Goal: Task Accomplishment & Management: Manage account settings

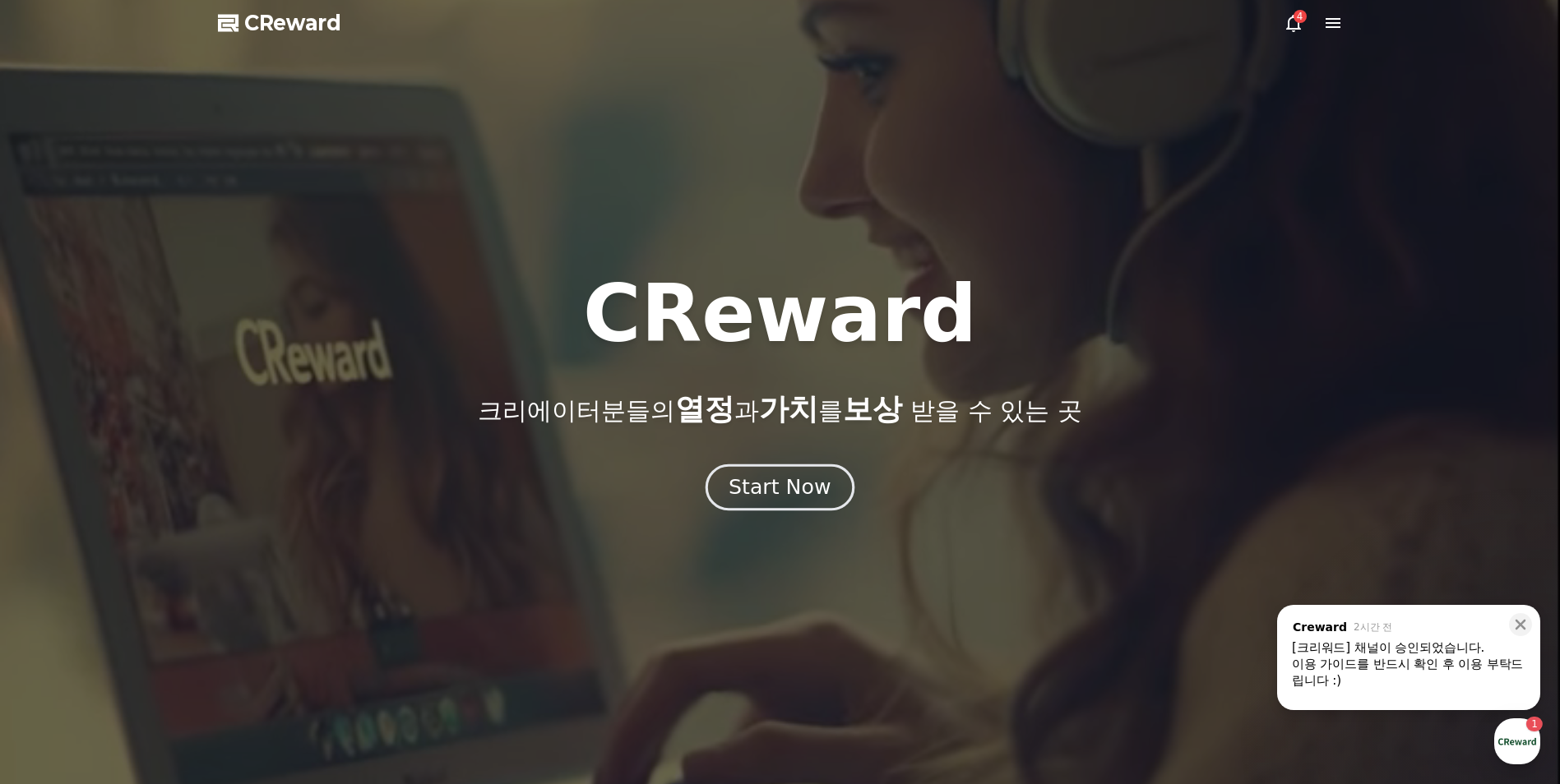
click at [771, 492] on div "Start Now" at bounding box center [779, 487] width 102 height 28
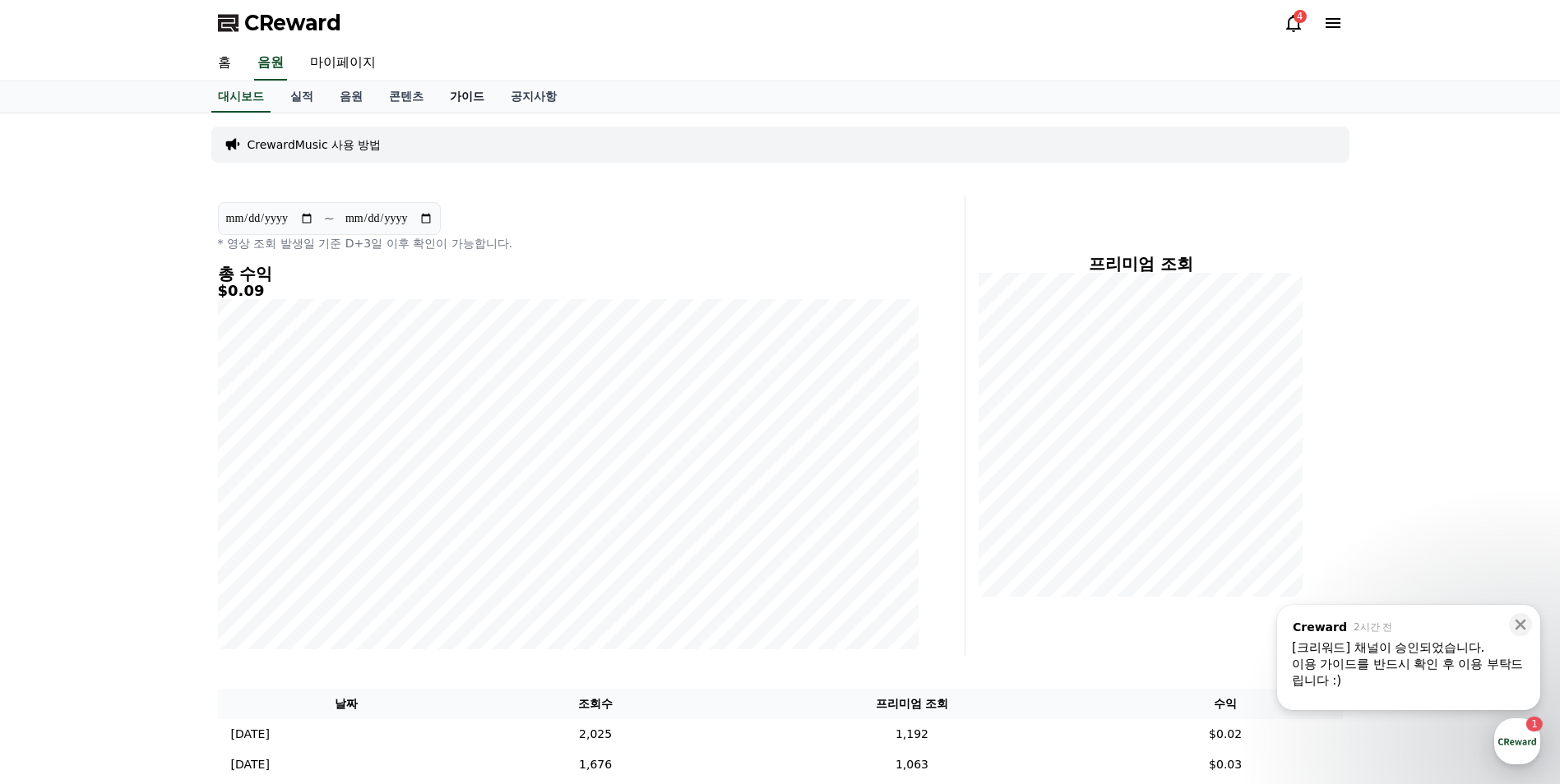
click at [465, 89] on link "가이드" at bounding box center [467, 96] width 61 height 31
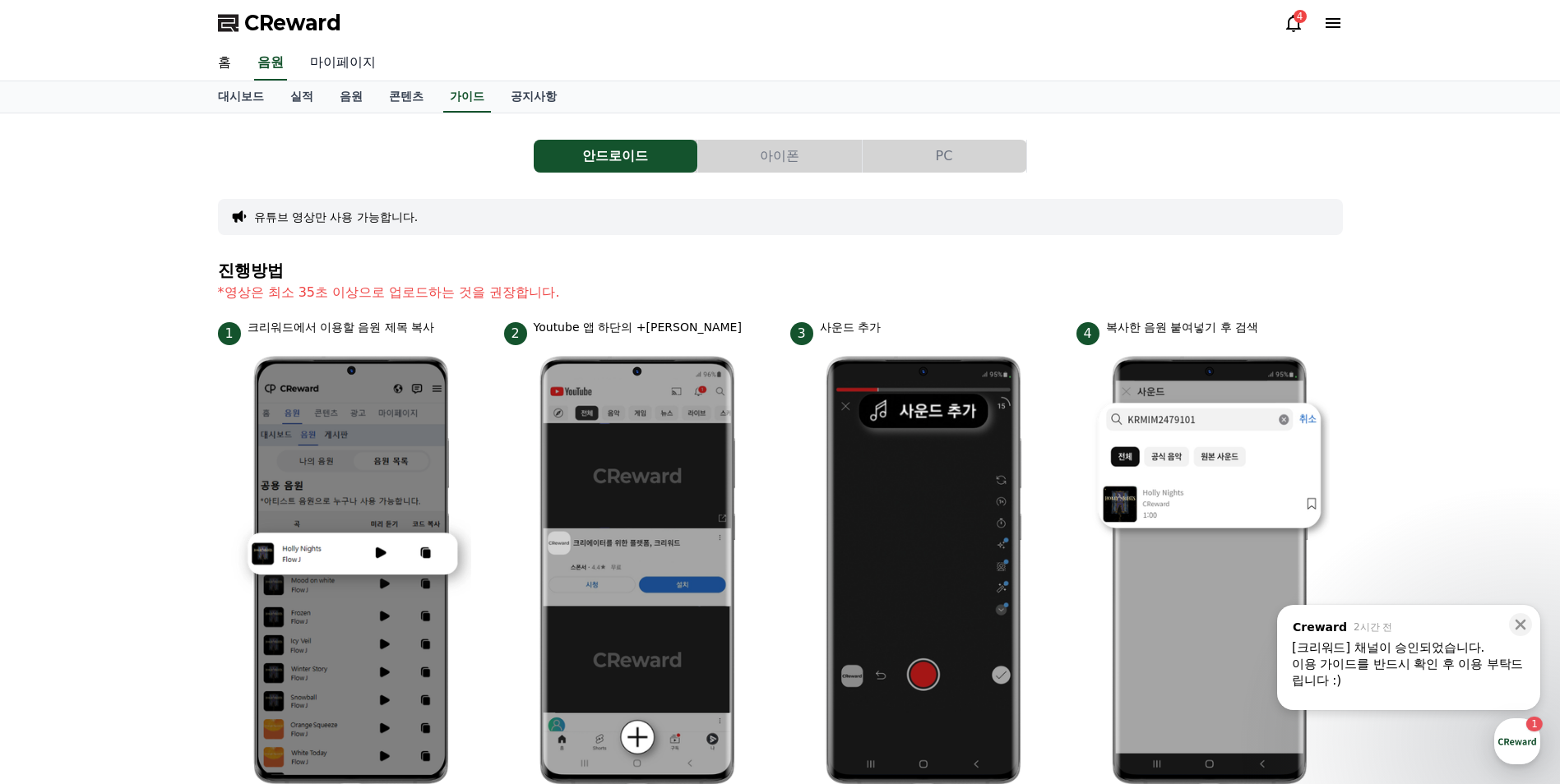
click at [328, 59] on link "마이페이지" at bounding box center [342, 63] width 92 height 35
select select "**********"
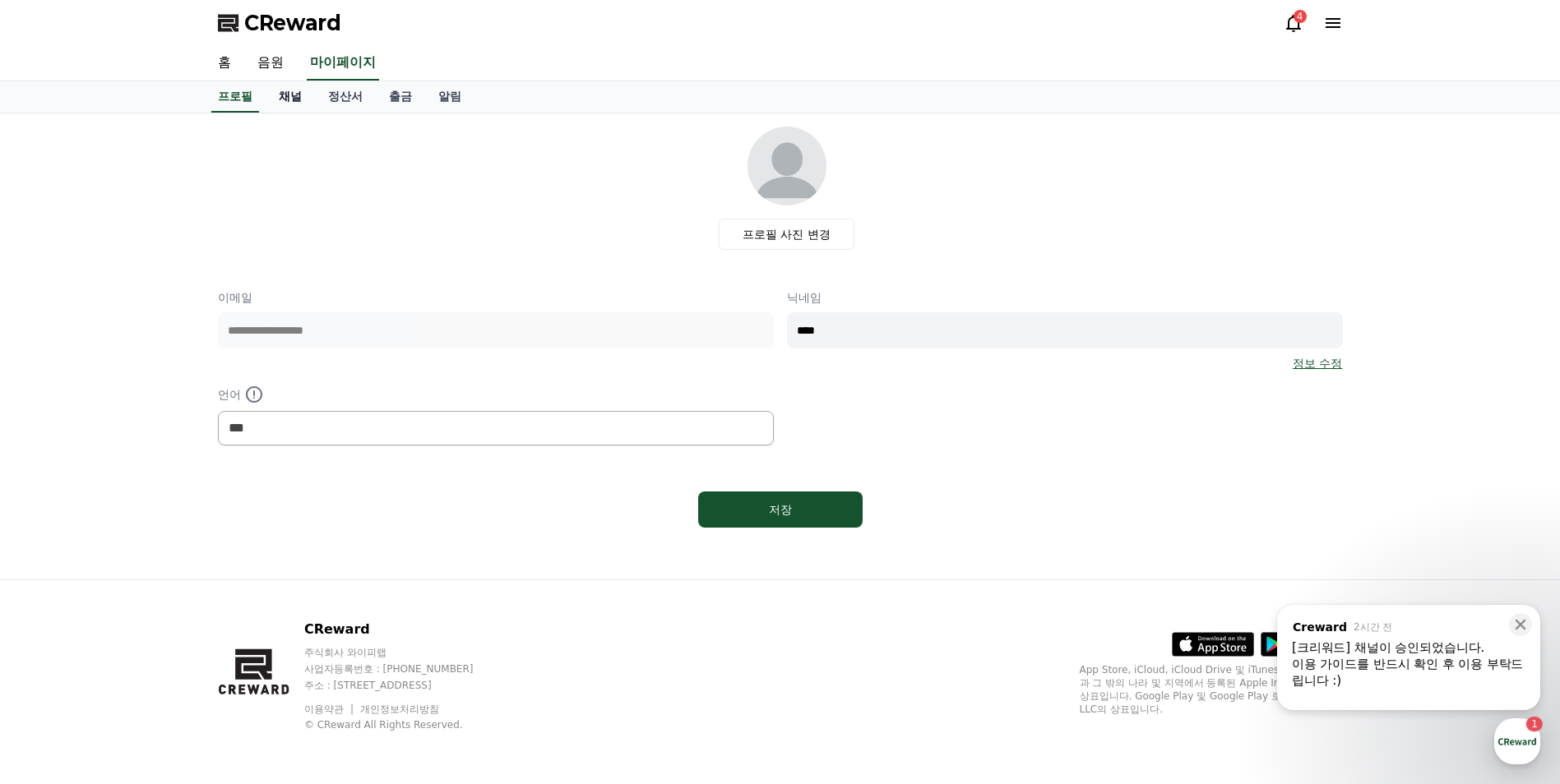
click at [298, 101] on link "채널" at bounding box center [289, 96] width 49 height 31
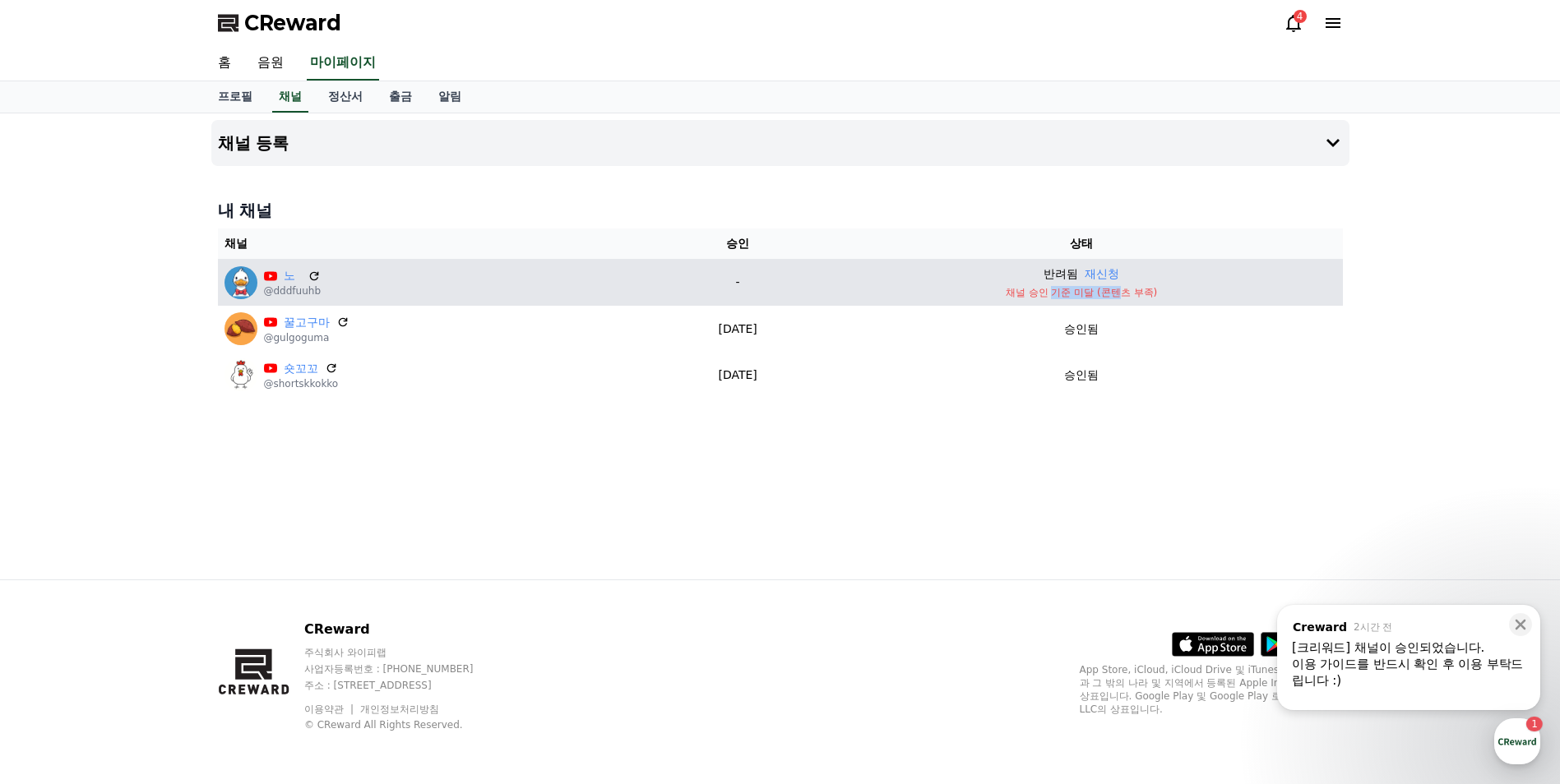
drag, startPoint x: 1140, startPoint y: 293, endPoint x: 1066, endPoint y: 295, distance: 74.0
click at [1066, 295] on p "채널 승인 기준 미달 (콘텐츠 부족)" at bounding box center [1081, 292] width 509 height 13
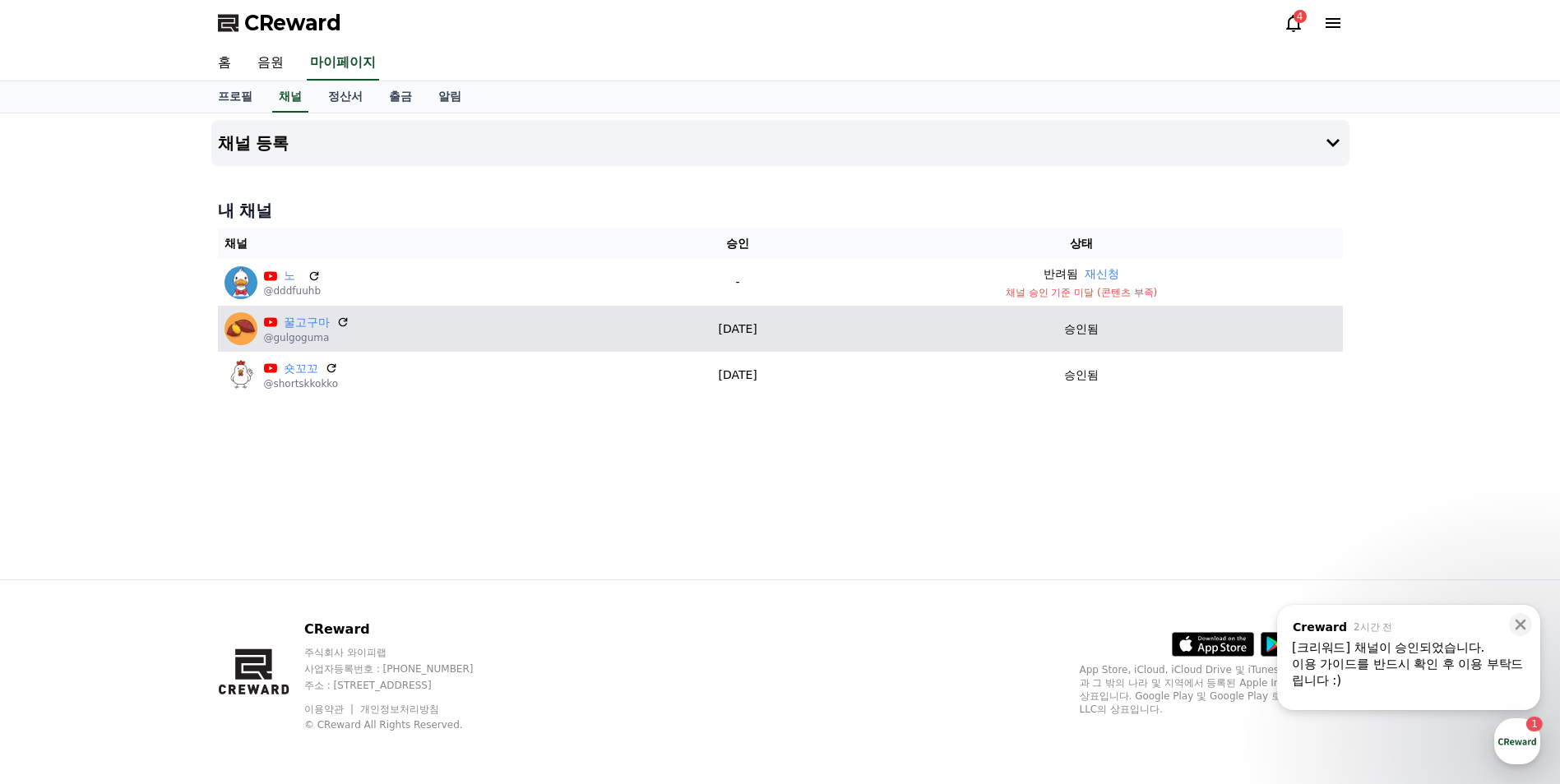
drag, startPoint x: 1066, startPoint y: 295, endPoint x: 1039, endPoint y: 348, distance: 59.5
click at [1039, 348] on td "승인됨" at bounding box center [1081, 329] width 522 height 46
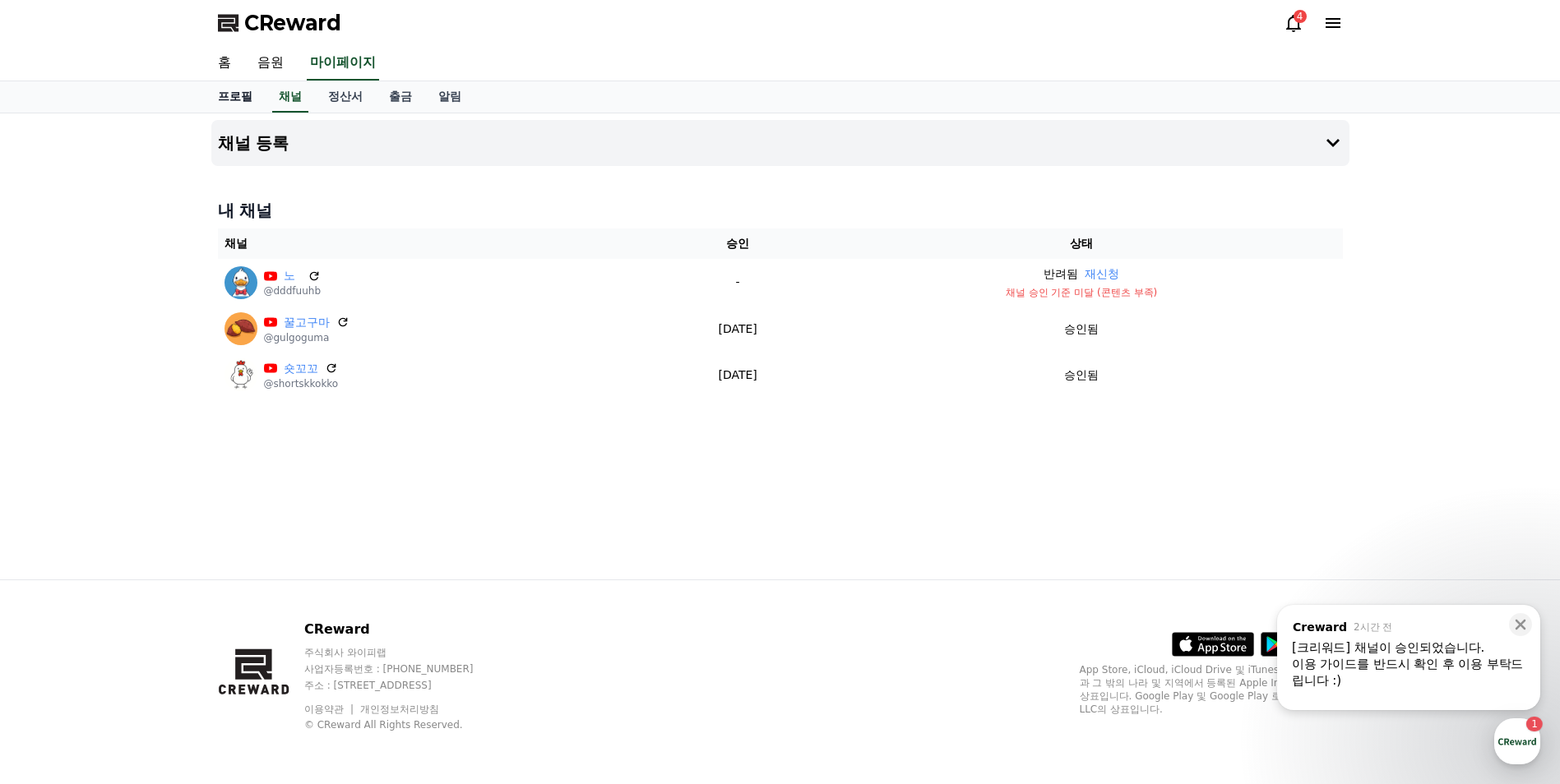
click at [233, 93] on link "프로필" at bounding box center [235, 96] width 61 height 31
select select "**********"
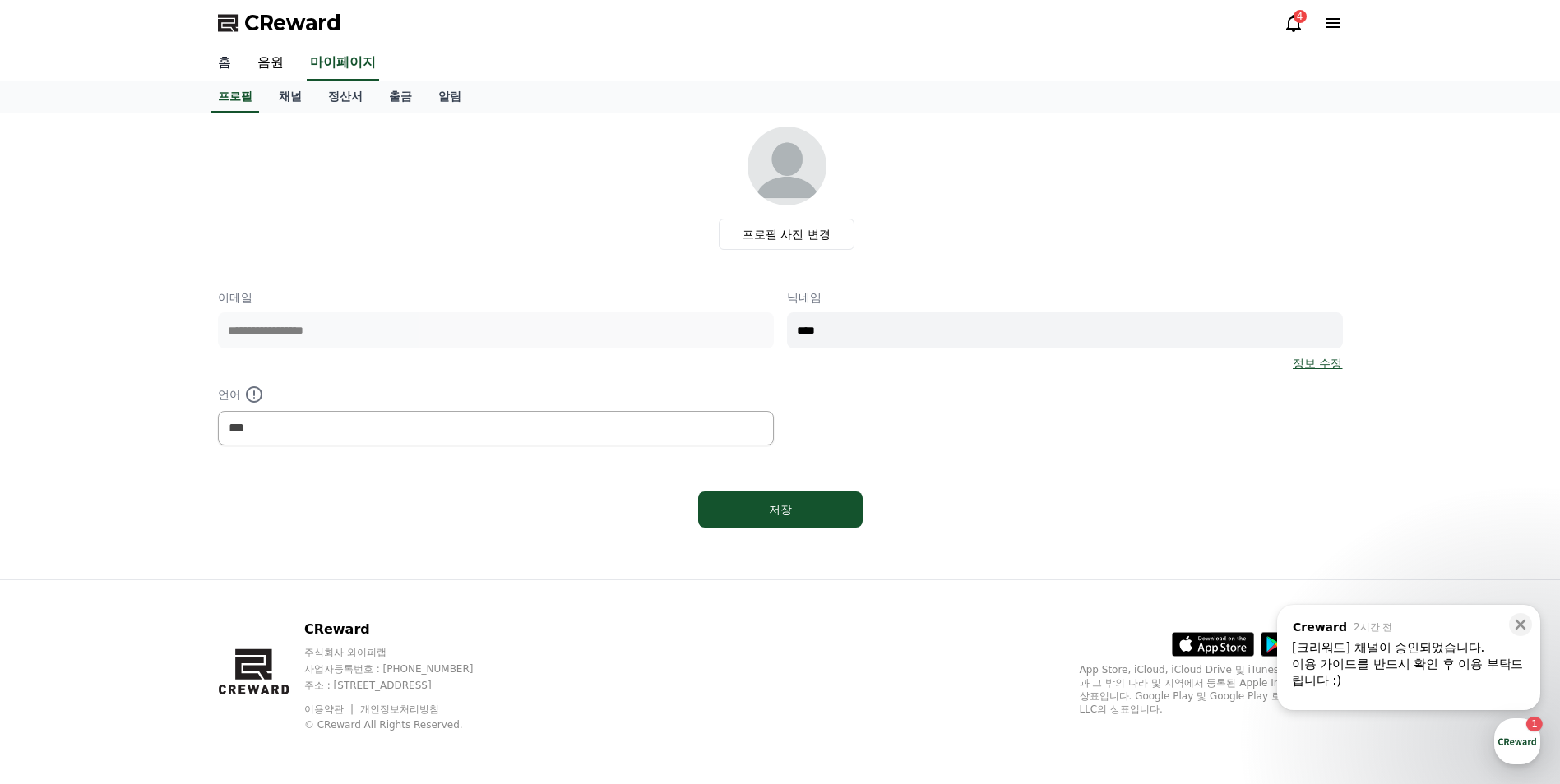
click at [226, 52] on link "홈" at bounding box center [224, 63] width 39 height 35
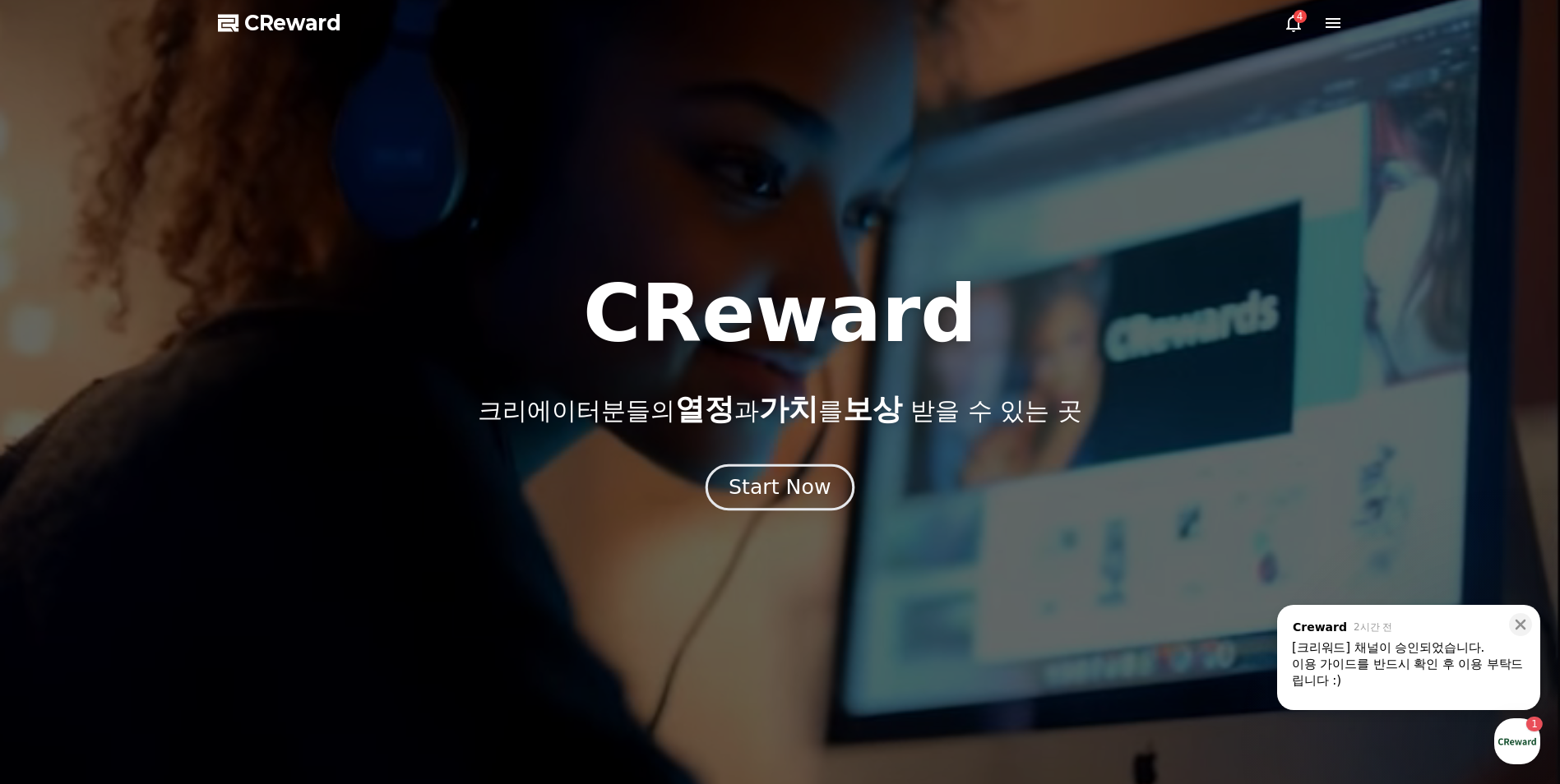
click at [764, 473] on button "Start Now" at bounding box center [779, 488] width 149 height 47
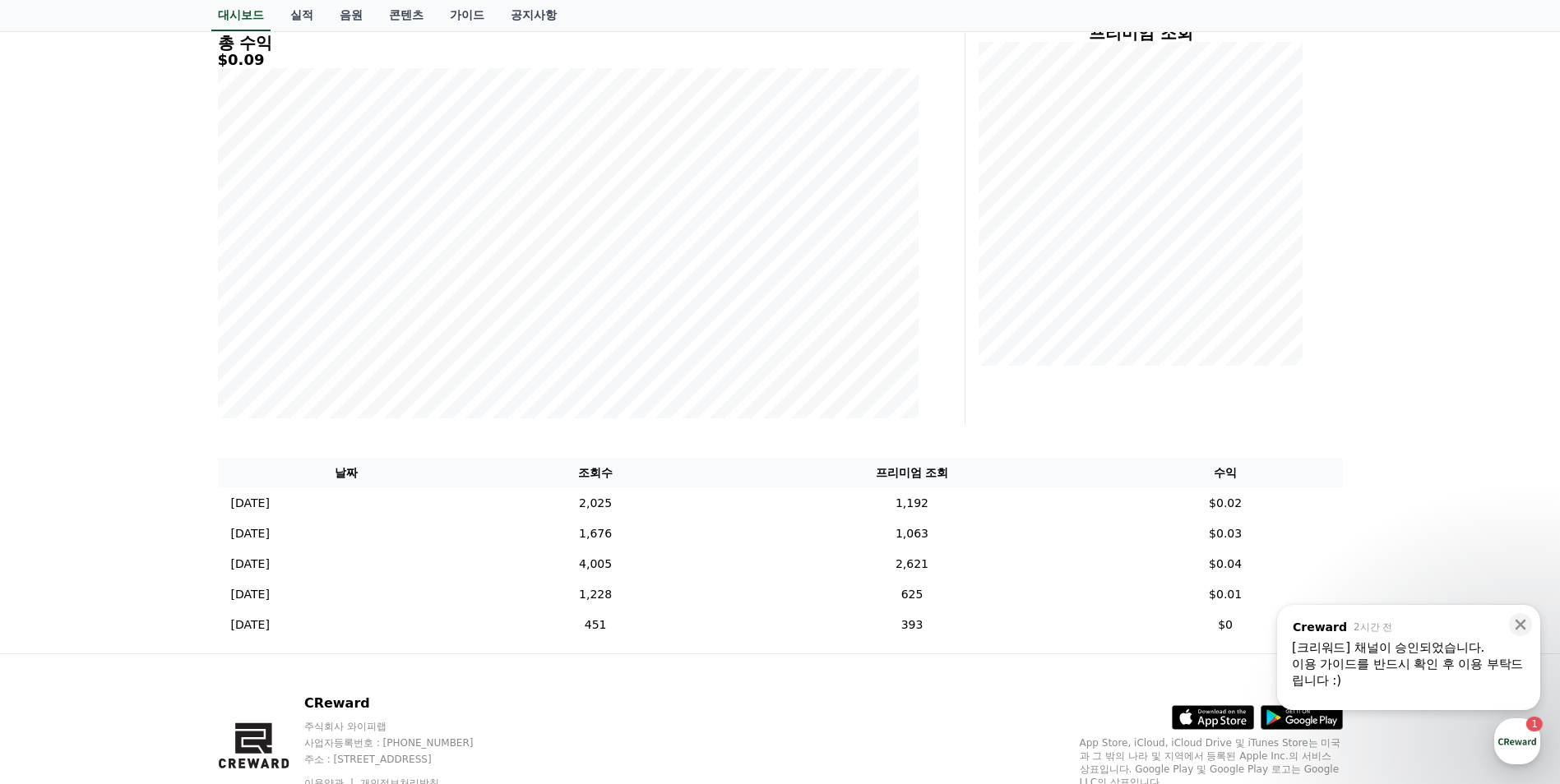
scroll to position [305, 0]
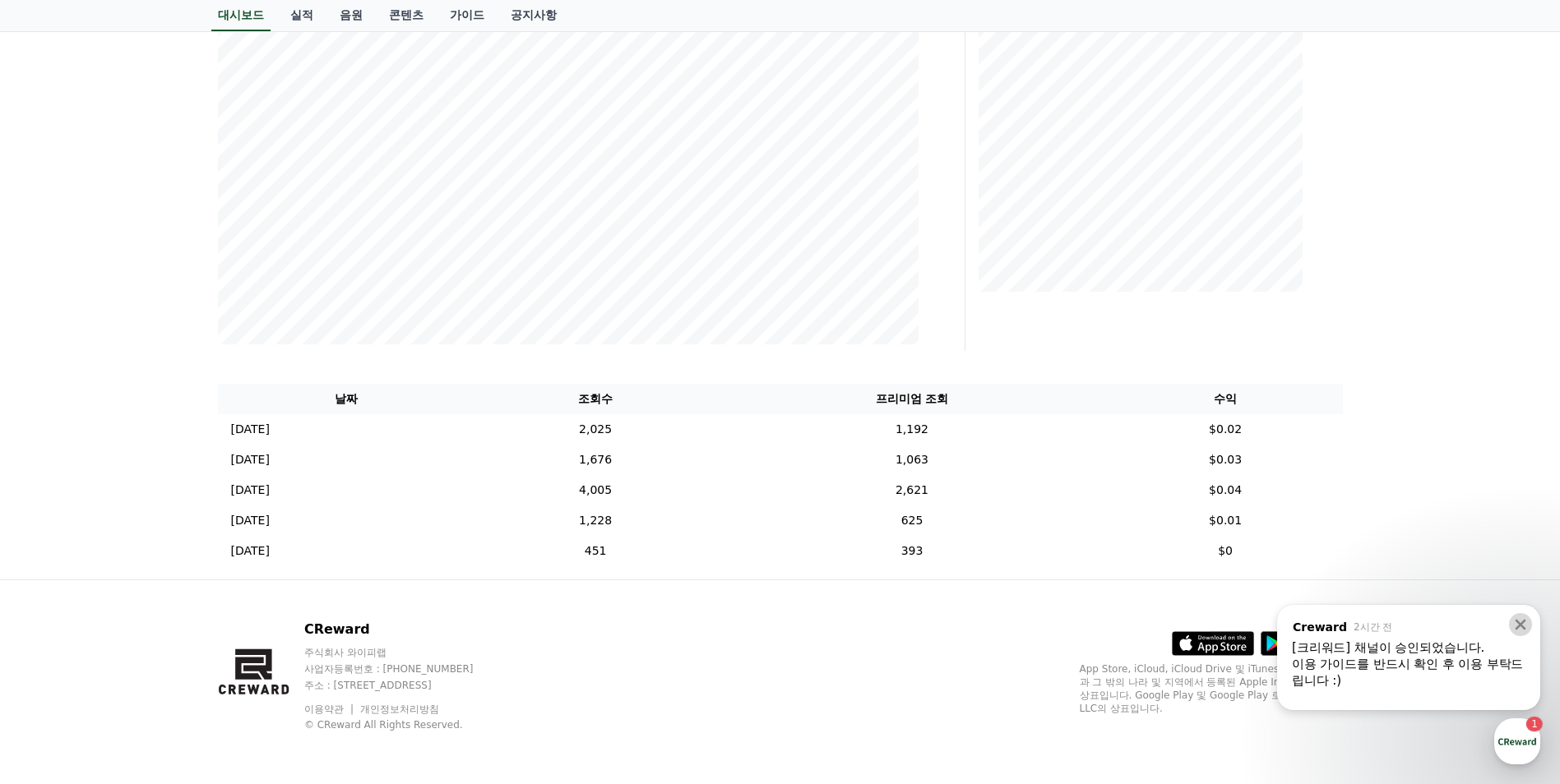
click at [1529, 624] on button at bounding box center [1521, 625] width 23 height 23
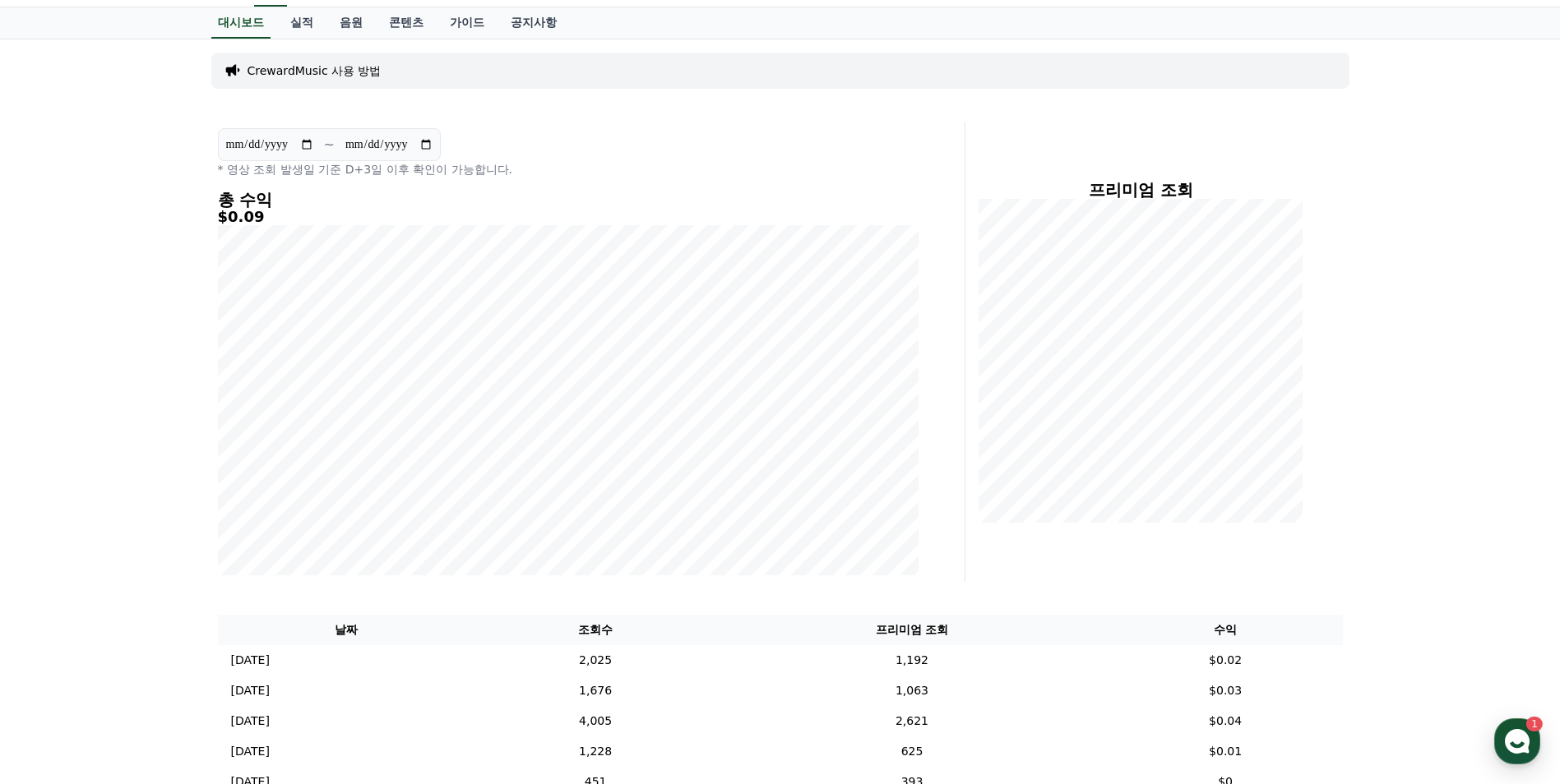
scroll to position [0, 0]
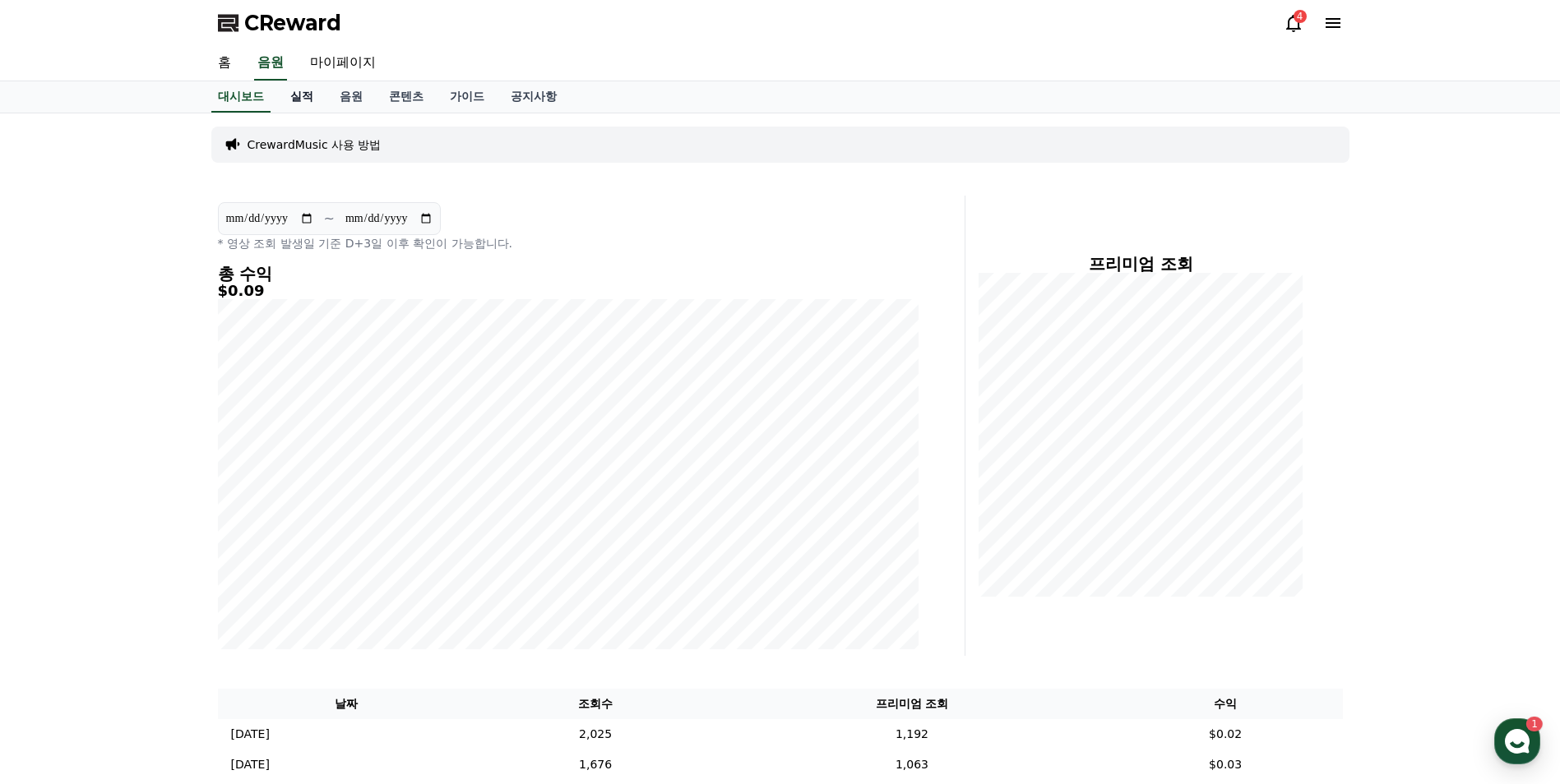
click at [297, 94] on link "실적" at bounding box center [301, 96] width 49 height 31
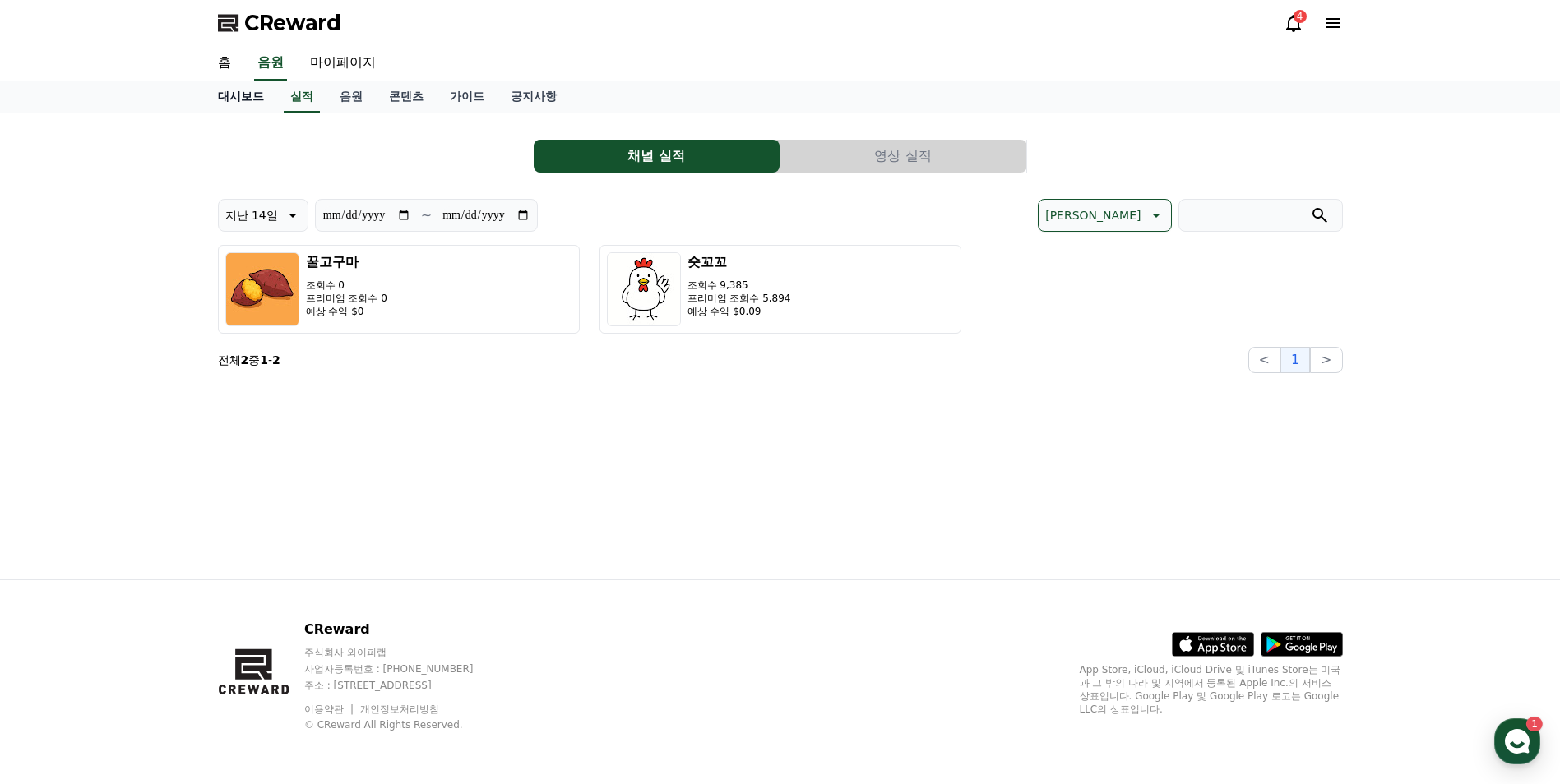
click at [256, 94] on link "대시보드" at bounding box center [240, 96] width 72 height 31
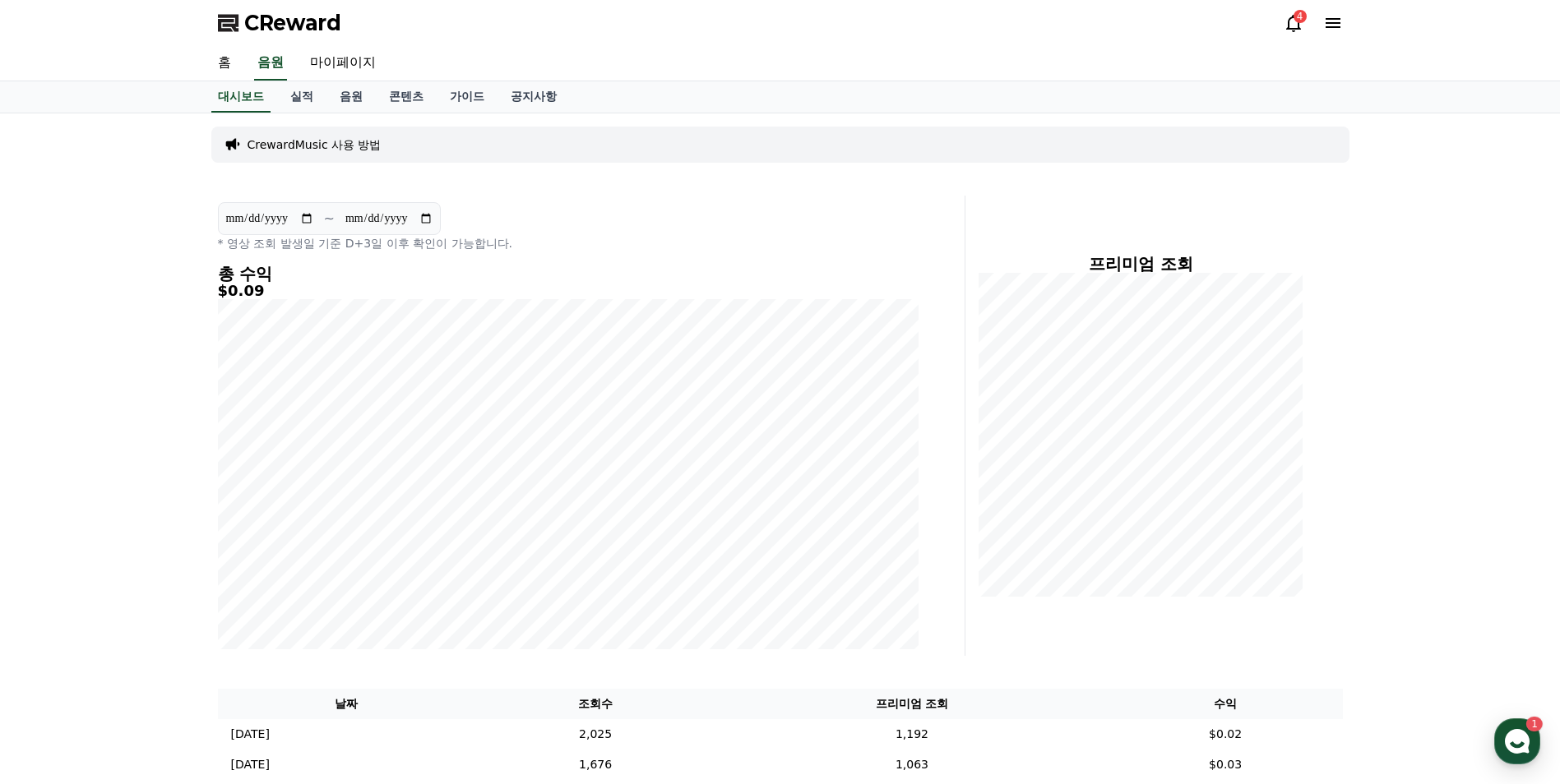
click at [305, 81] on div "홈 음원 마이페이지" at bounding box center [780, 64] width 1560 height 36
click at [306, 93] on link "실적" at bounding box center [301, 96] width 49 height 31
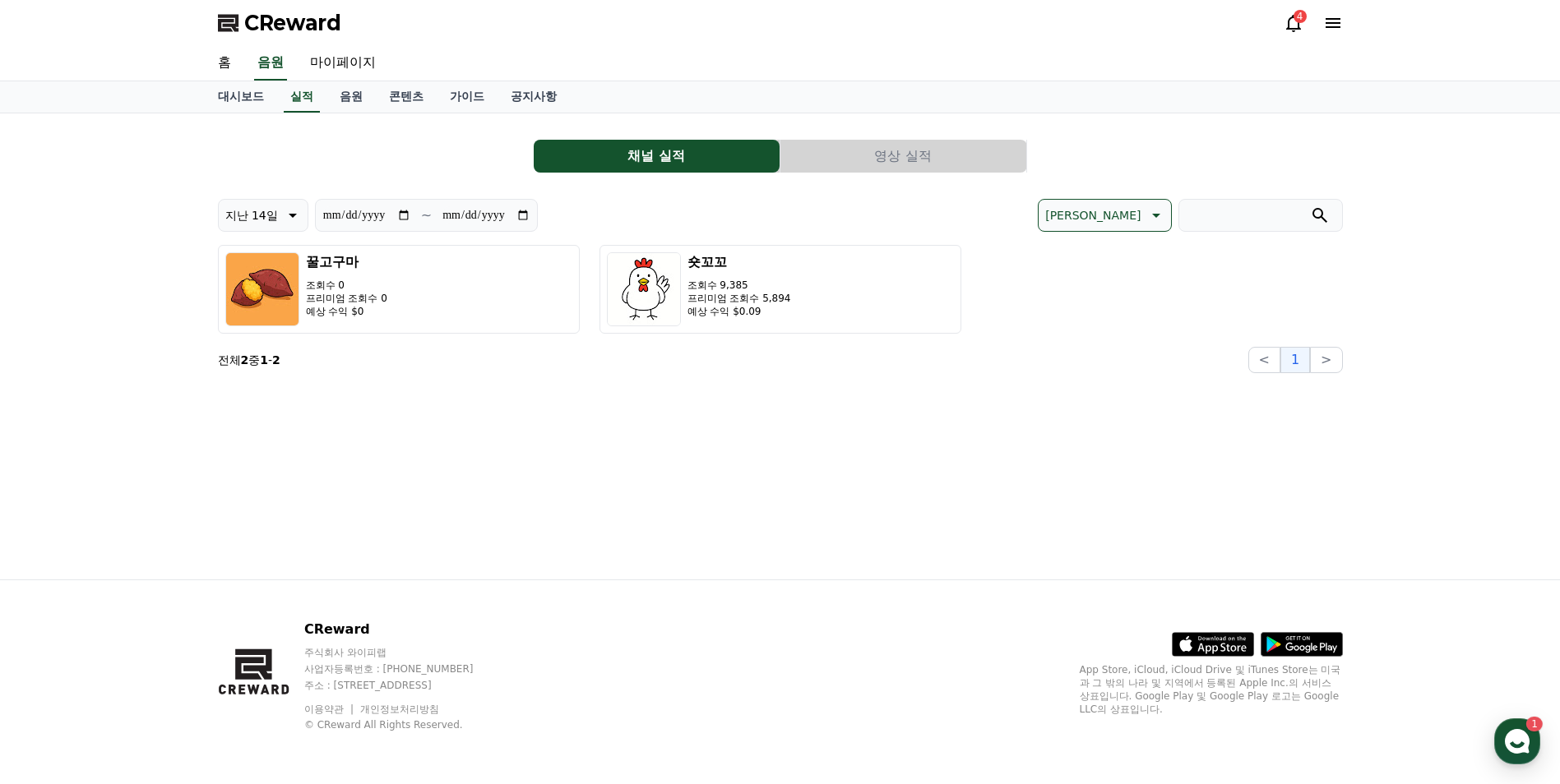
click at [942, 157] on button "영상 실적" at bounding box center [903, 156] width 246 height 33
